Goal: Information Seeking & Learning: Learn about a topic

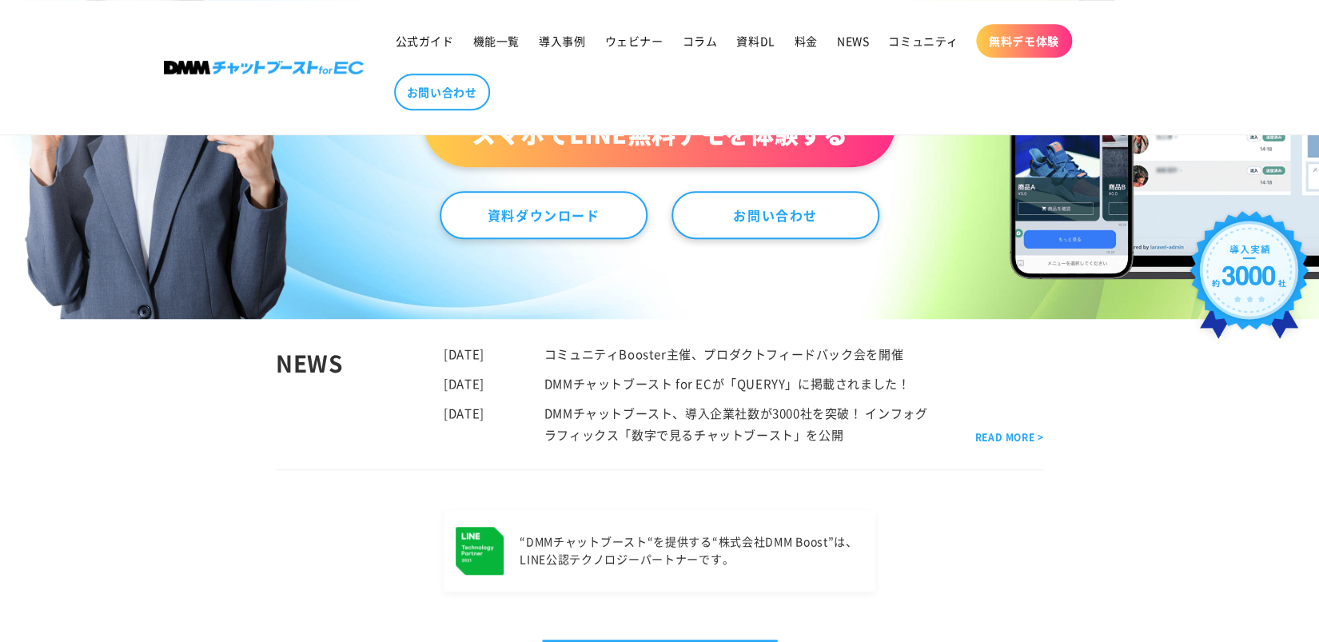
scroll to position [188, 0]
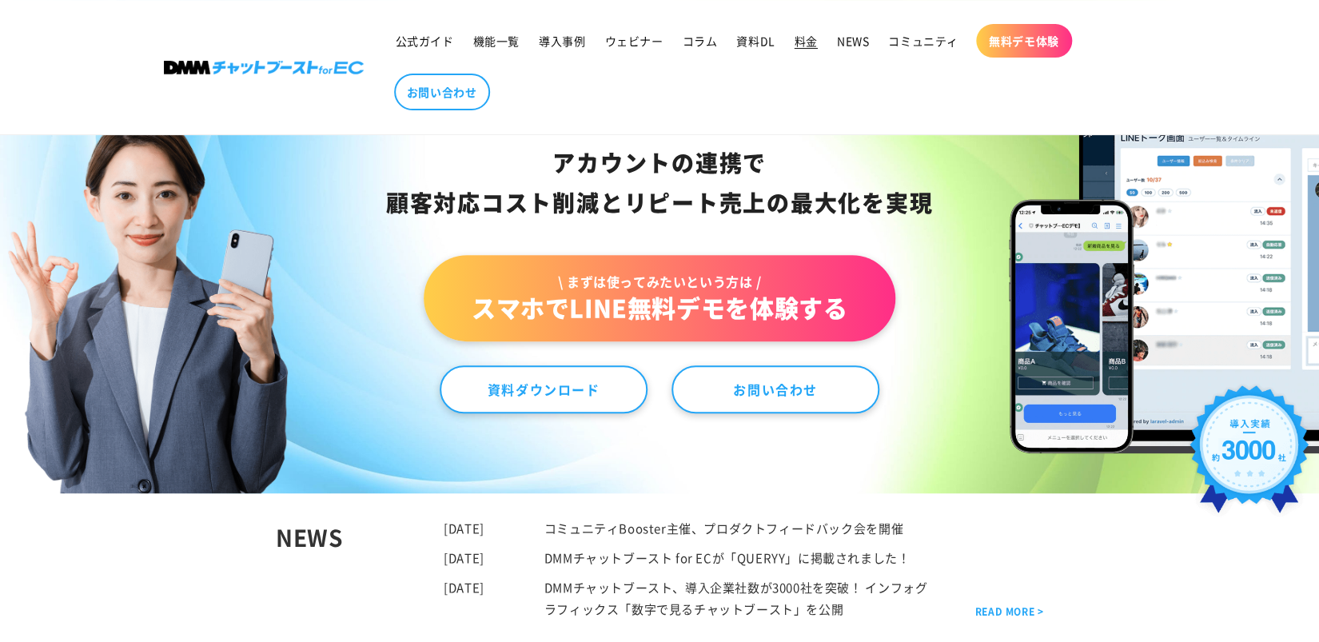
click at [820, 38] on link "料金" at bounding box center [806, 41] width 42 height 34
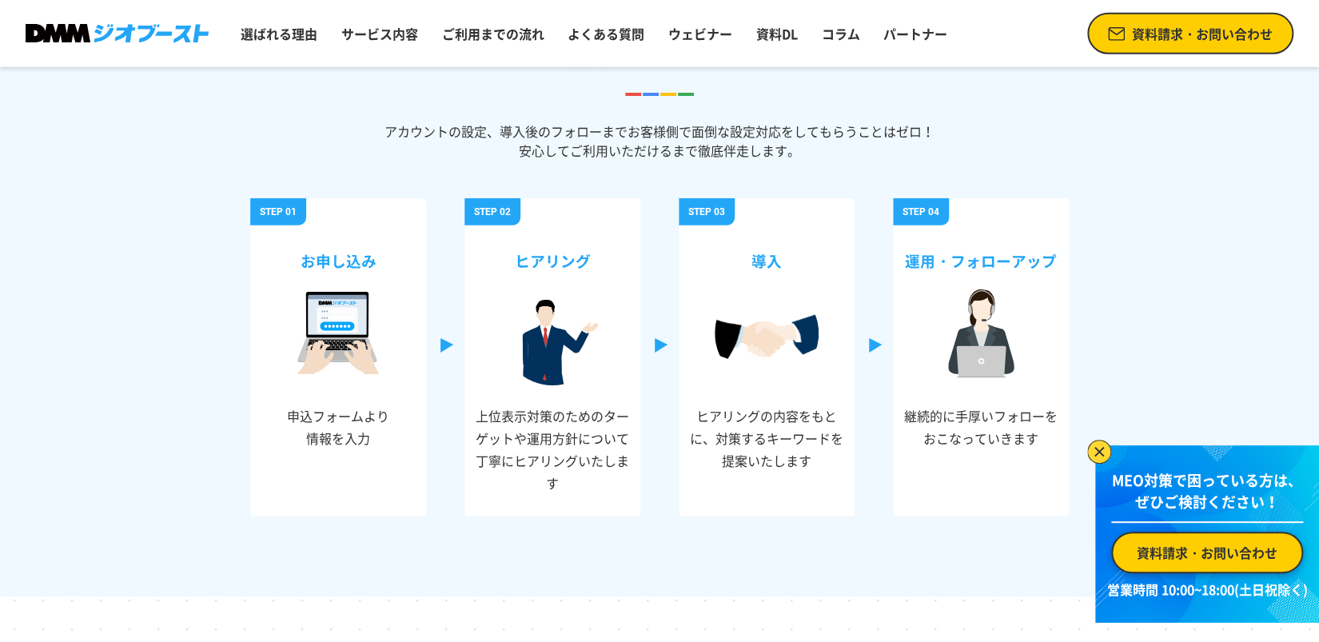
scroll to position [5841, 0]
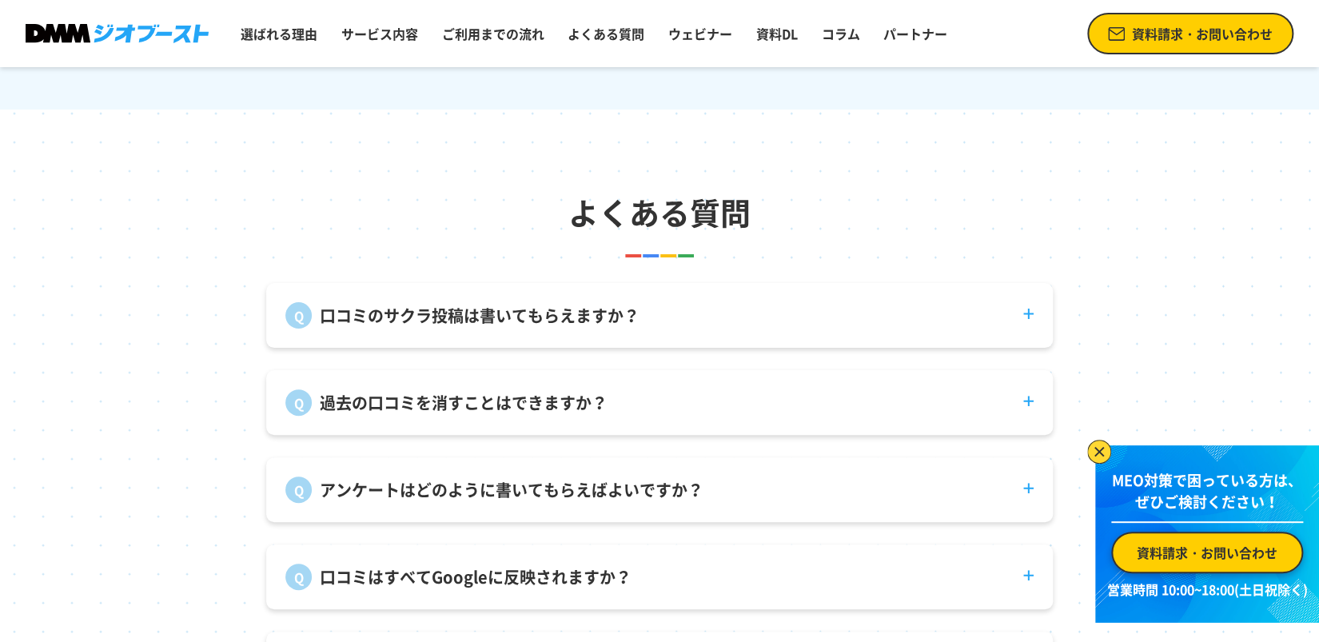
click at [425, 325] on p "口コミのサクラ投稿は書いてもらえますか？" at bounding box center [480, 316] width 320 height 24
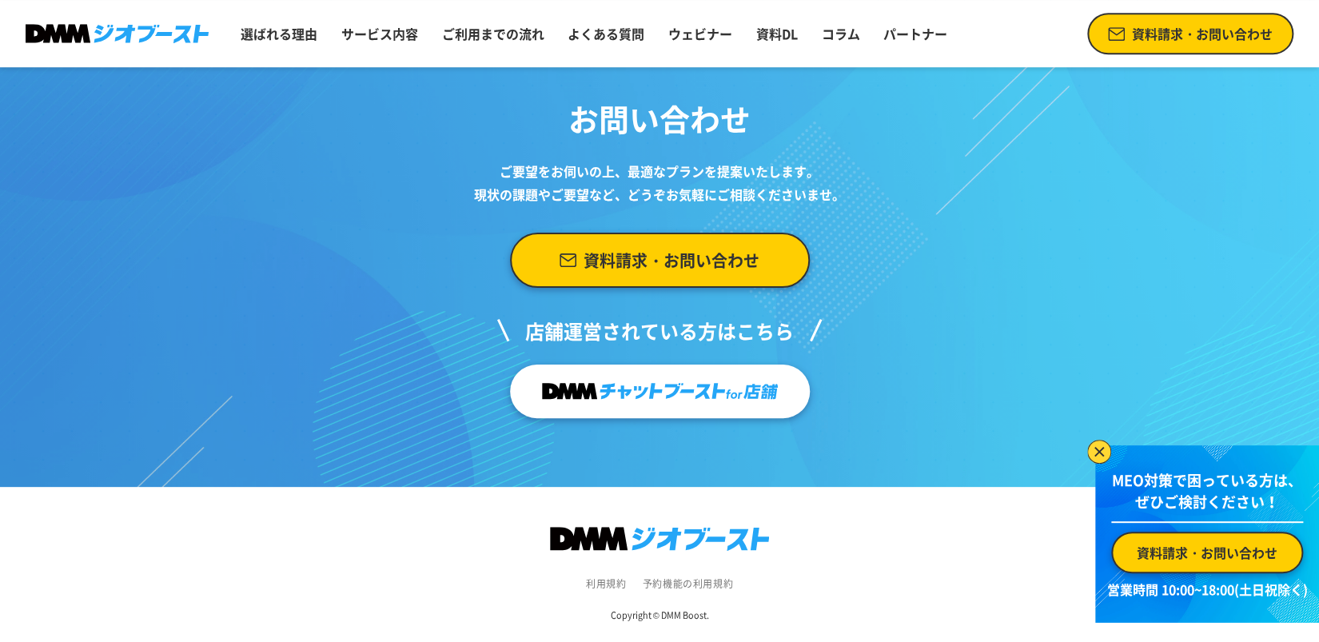
scroll to position [6695, 0]
